Goal: Book appointment/travel/reservation

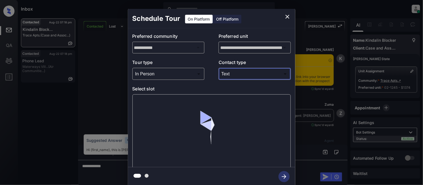
scroll to position [912, 0]
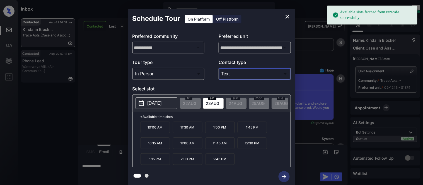
click at [156, 105] on p "[DATE]" at bounding box center [154, 103] width 14 height 7
drag, startPoint x: 147, startPoint y: 128, endPoint x: 168, endPoint y: 129, distance: 21.5
click at [168, 129] on p "10:00 AM" at bounding box center [155, 128] width 30 height 12
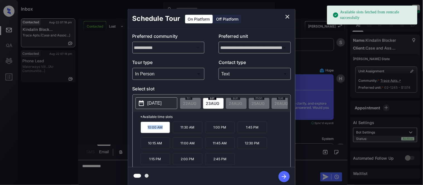
copy p "10:00 AM"
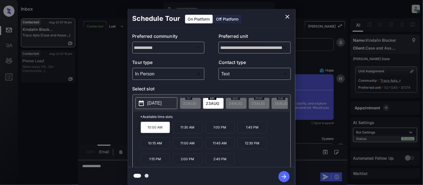
click at [84, 178] on div "**********" at bounding box center [211, 97] width 423 height 195
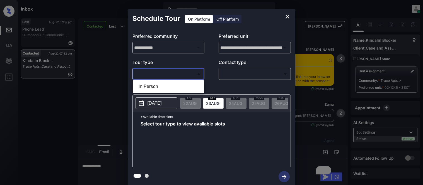
click at [149, 88] on li "In Person" at bounding box center [168, 87] width 69 height 10
click at [232, 78] on div at bounding box center [211, 92] width 423 height 185
click at [232, 76] on div at bounding box center [211, 92] width 423 height 185
type input "********"
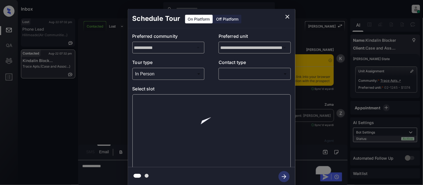
click at [232, 76] on body "Inbox [PERSON_NAME] Cataag Online Set yourself offline Set yourself on break Pr…" at bounding box center [211, 92] width 423 height 185
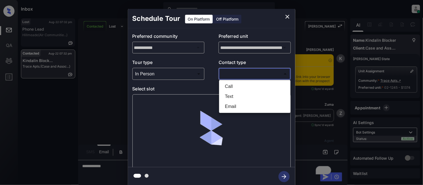
scroll to position [1419, 0]
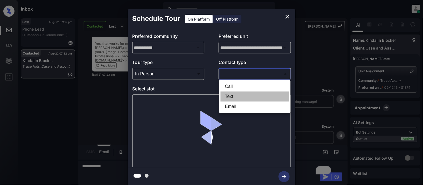
click at [238, 99] on li "Text" at bounding box center [254, 97] width 69 height 10
type input "****"
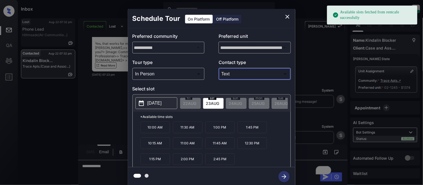
click at [159, 133] on p "10:00 AM" at bounding box center [155, 128] width 30 height 12
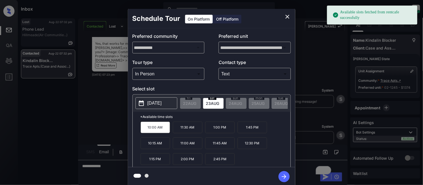
click at [280, 174] on icon "button" at bounding box center [283, 176] width 11 height 11
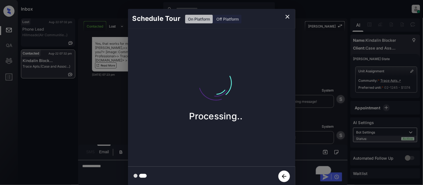
click at [305, 123] on div "Schedule Tour On Platform Off Platform Processing.." at bounding box center [211, 97] width 423 height 195
